Goal: Find specific page/section: Find specific page/section

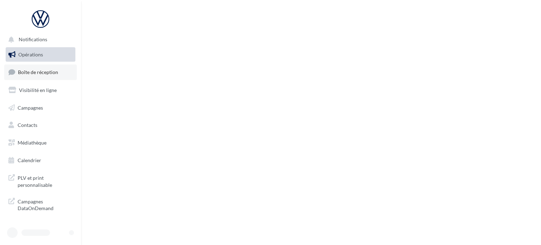
click at [51, 76] on link "Boîte de réception" at bounding box center [40, 71] width 73 height 15
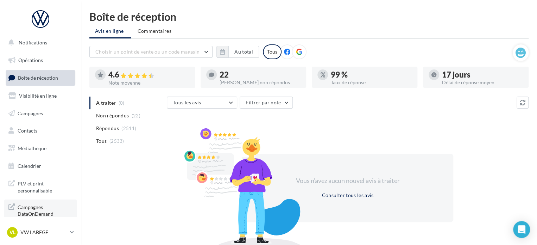
scroll to position [6, 0]
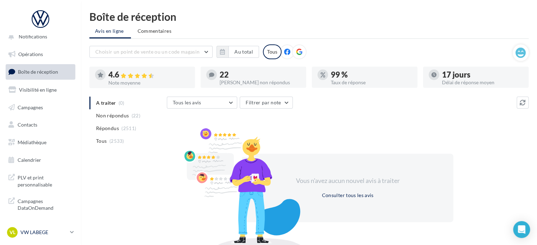
click at [46, 226] on link "VL VW LABEGE vw-lab-dup" at bounding box center [41, 231] width 70 height 13
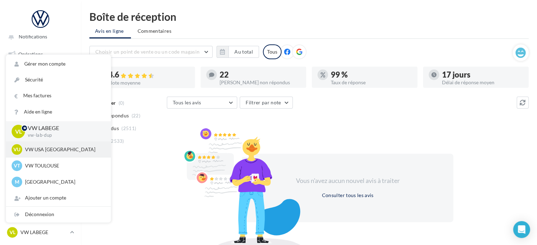
click at [80, 154] on div "VU VW USA TOULOUSE vw-tou-dup" at bounding box center [59, 149] width 94 height 11
